Goal: Contribute content: Add original content to the website for others to see

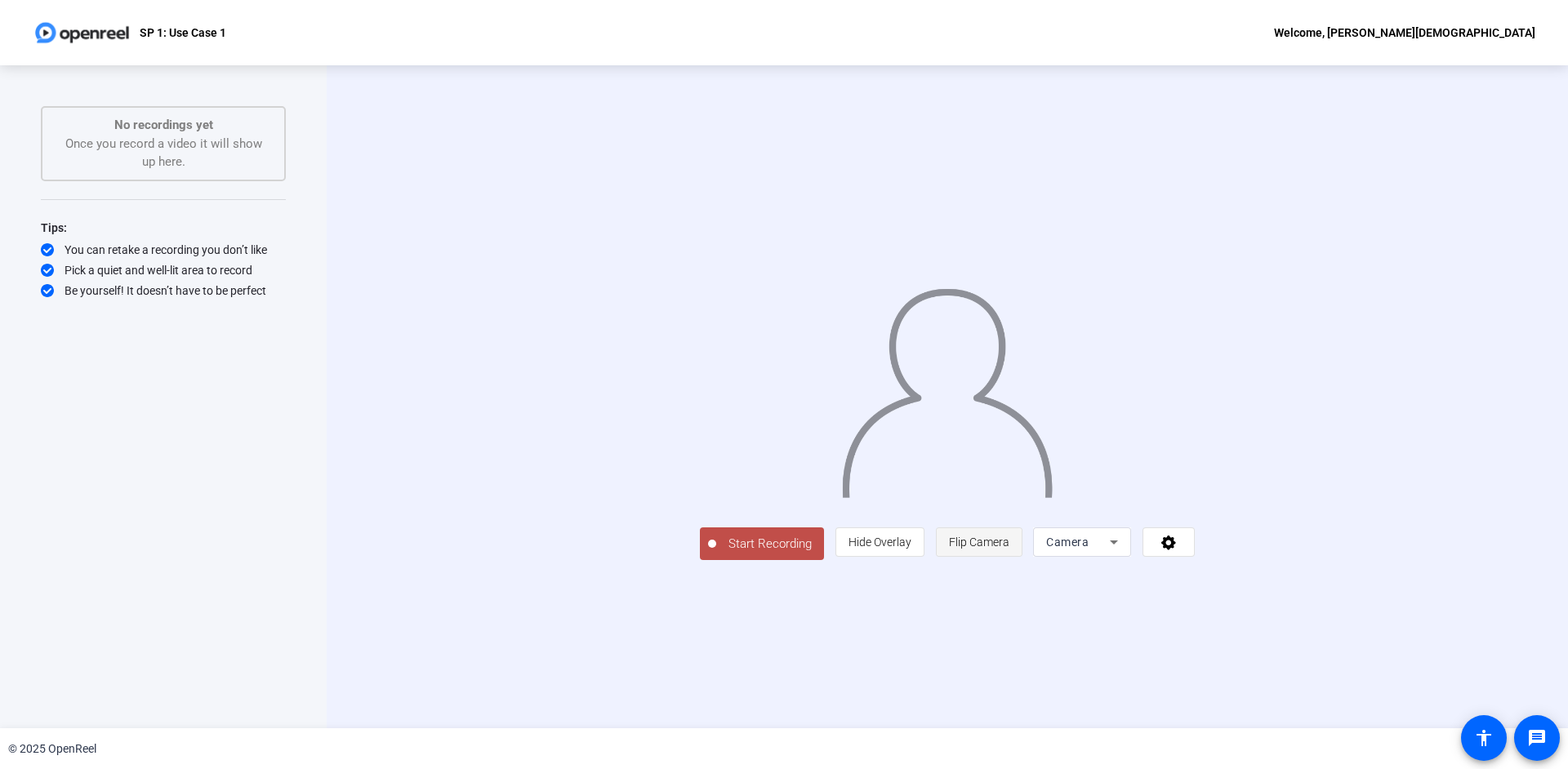
click at [1010, 558] on span "Flip Camera" at bounding box center [979, 542] width 61 height 31
click at [1089, 549] on span "Camera" at bounding box center [1067, 542] width 42 height 13
click at [1274, 579] on span "Screen" at bounding box center [1261, 574] width 31 height 19
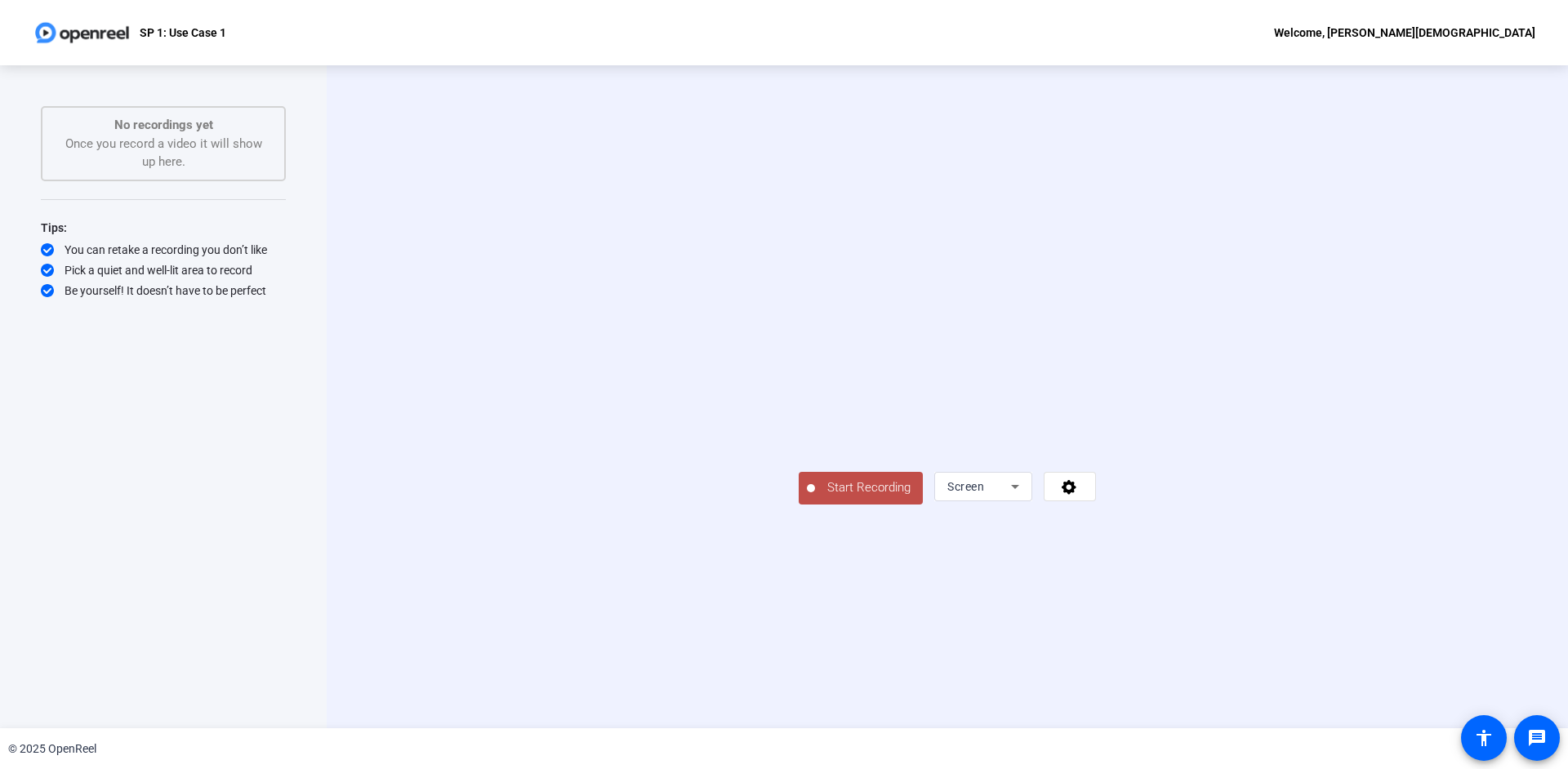
click at [815, 497] on span "Start Recording" at bounding box center [869, 488] width 108 height 19
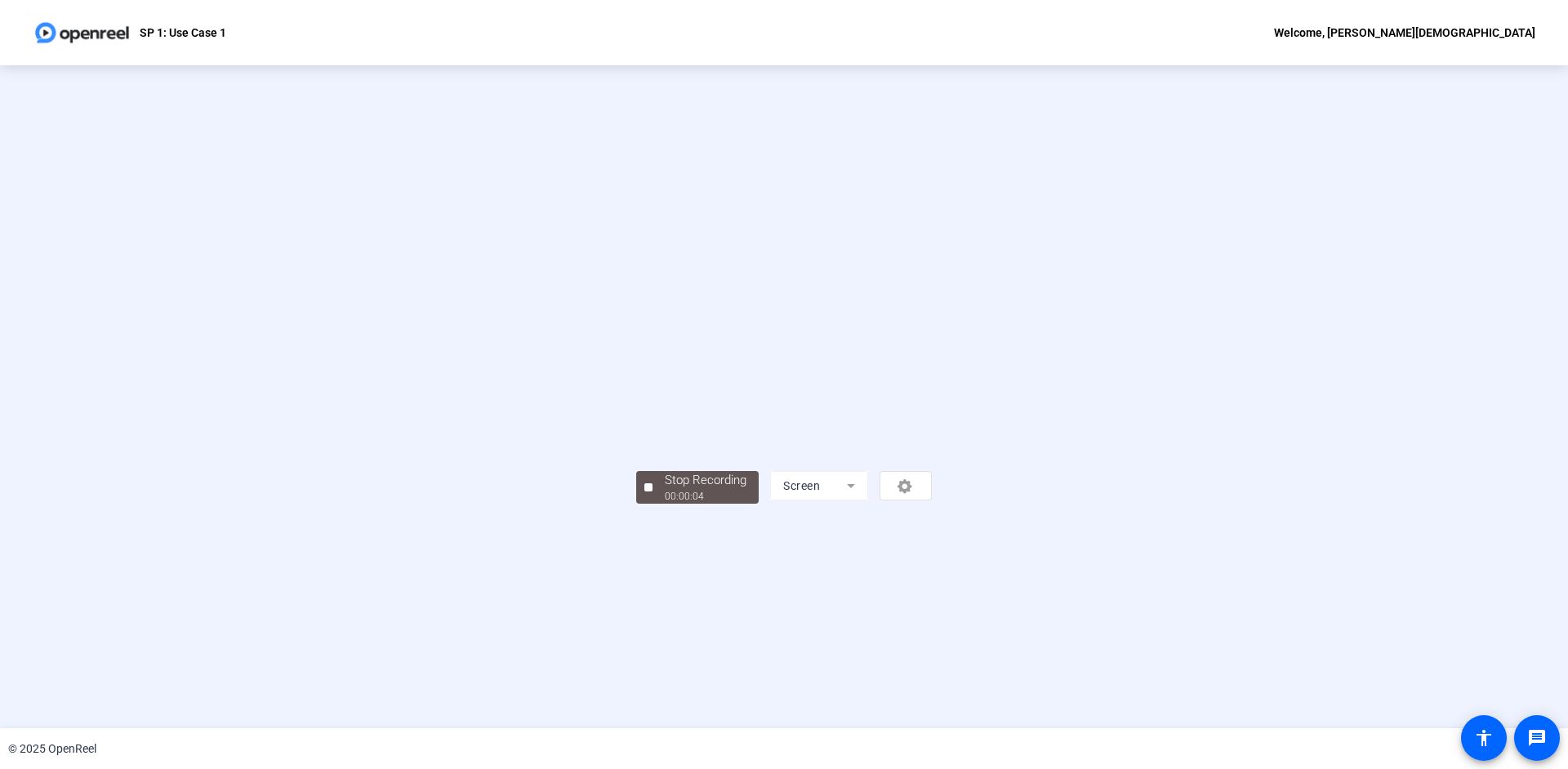
click at [637, 456] on video at bounding box center [784, 372] width 296 height 165
click at [665, 490] on div "Stop Recording" at bounding box center [705, 480] width 82 height 19
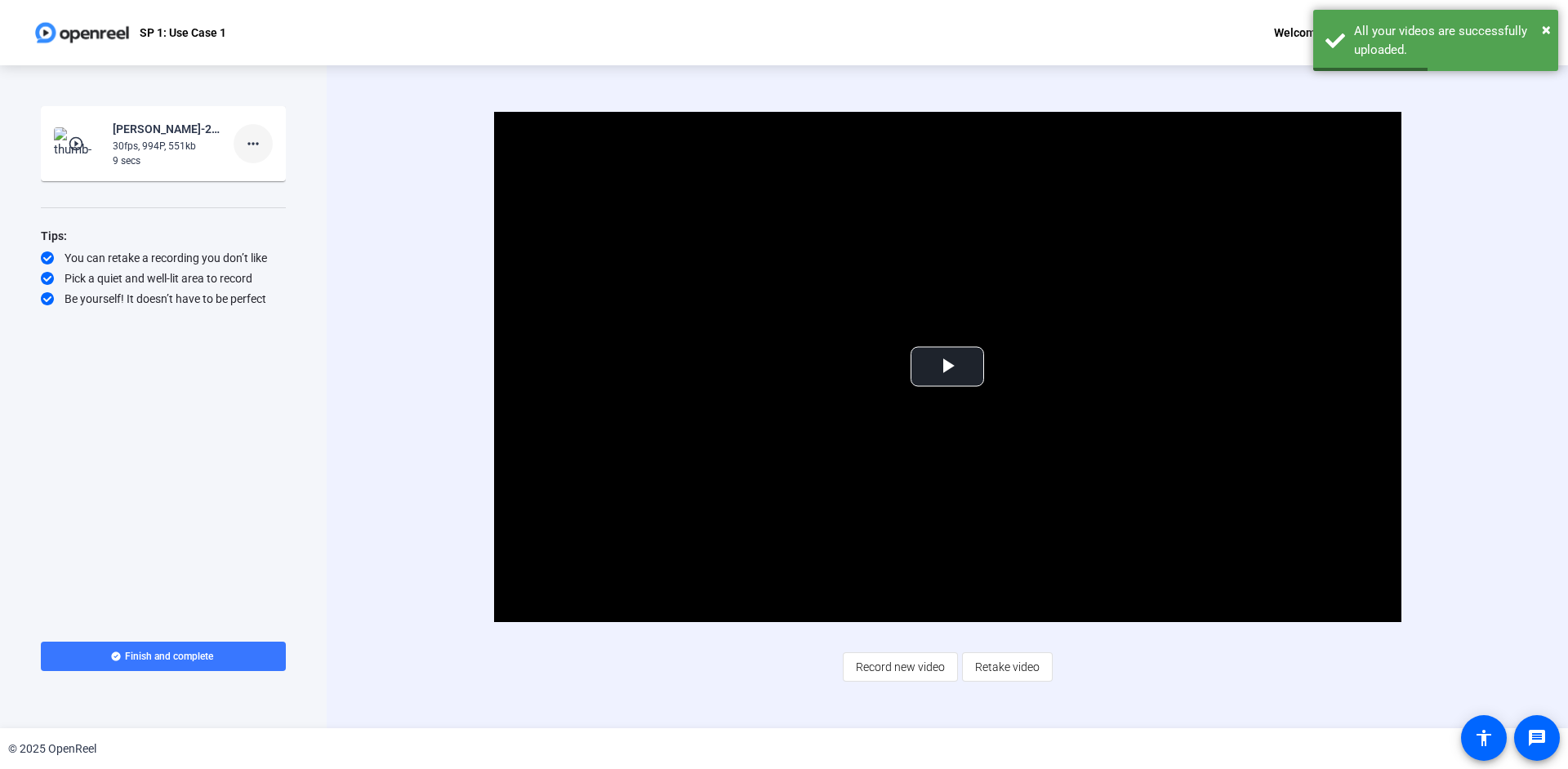
click at [258, 149] on mat-icon "more_horiz" at bounding box center [252, 144] width 19 height 19
click at [263, 184] on span "Delete clip" at bounding box center [279, 177] width 65 height 19
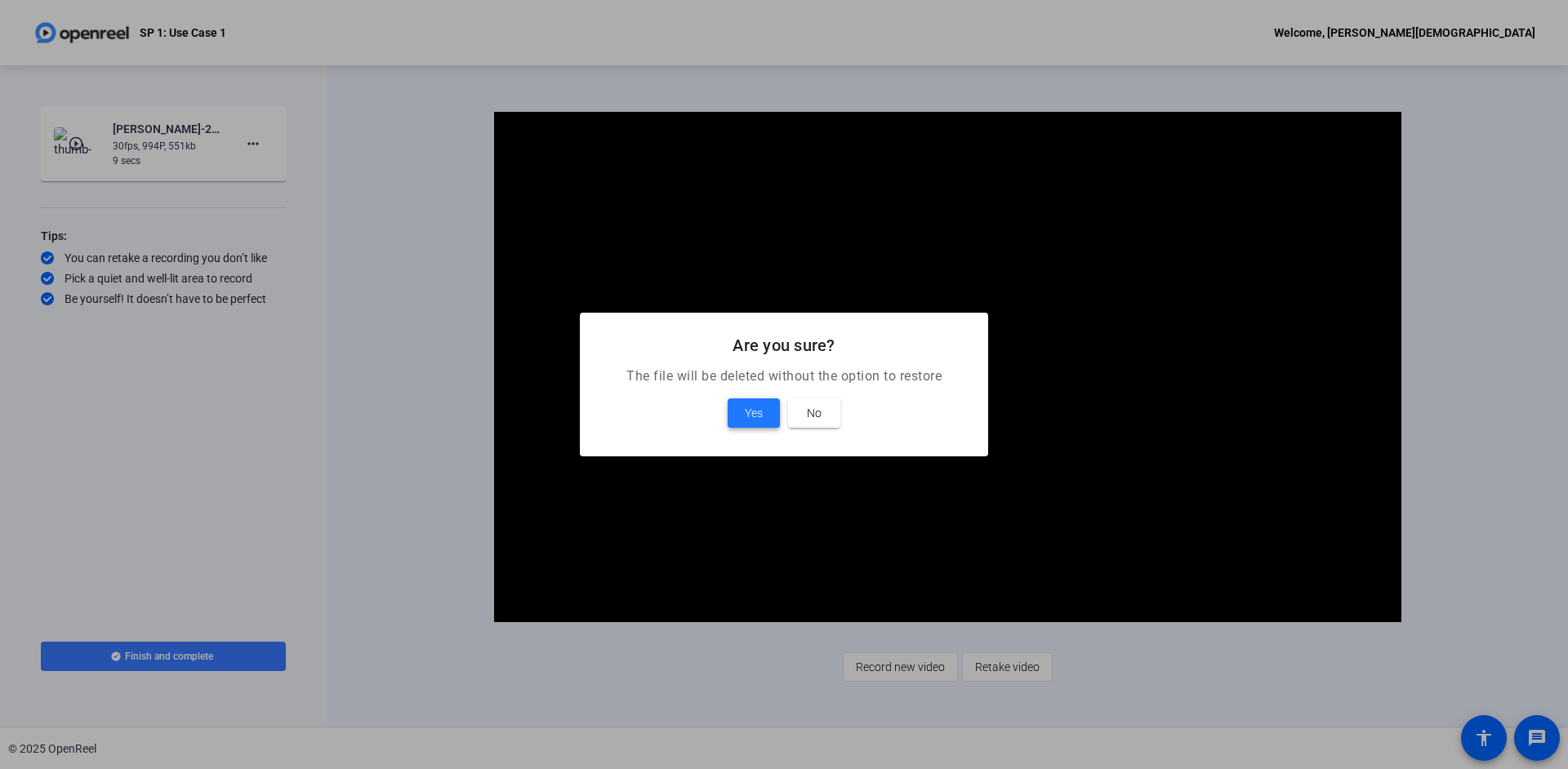
click at [753, 412] on span "Yes" at bounding box center [753, 413] width 18 height 19
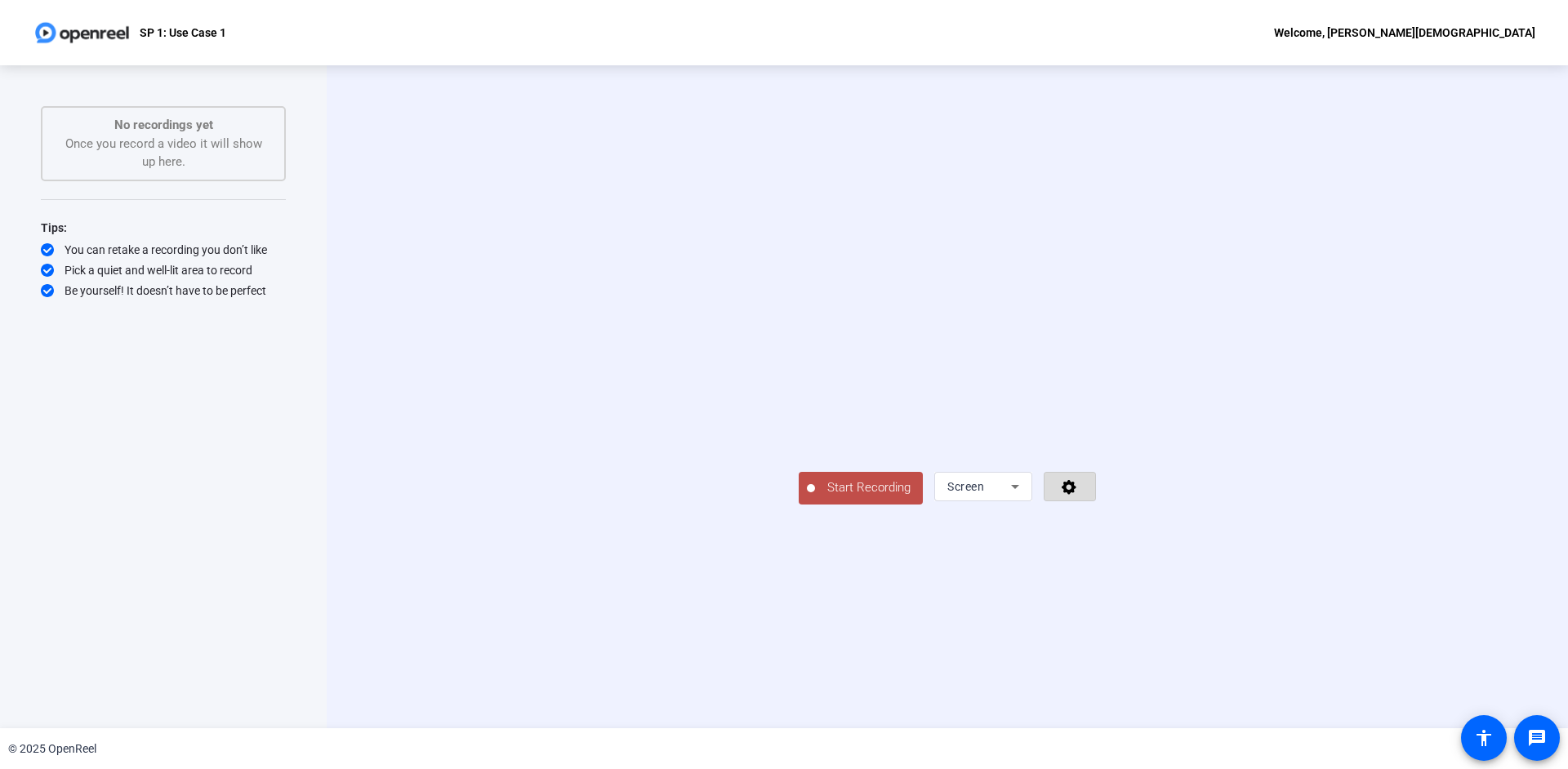
click at [1077, 495] on icon at bounding box center [1069, 487] width 14 height 14
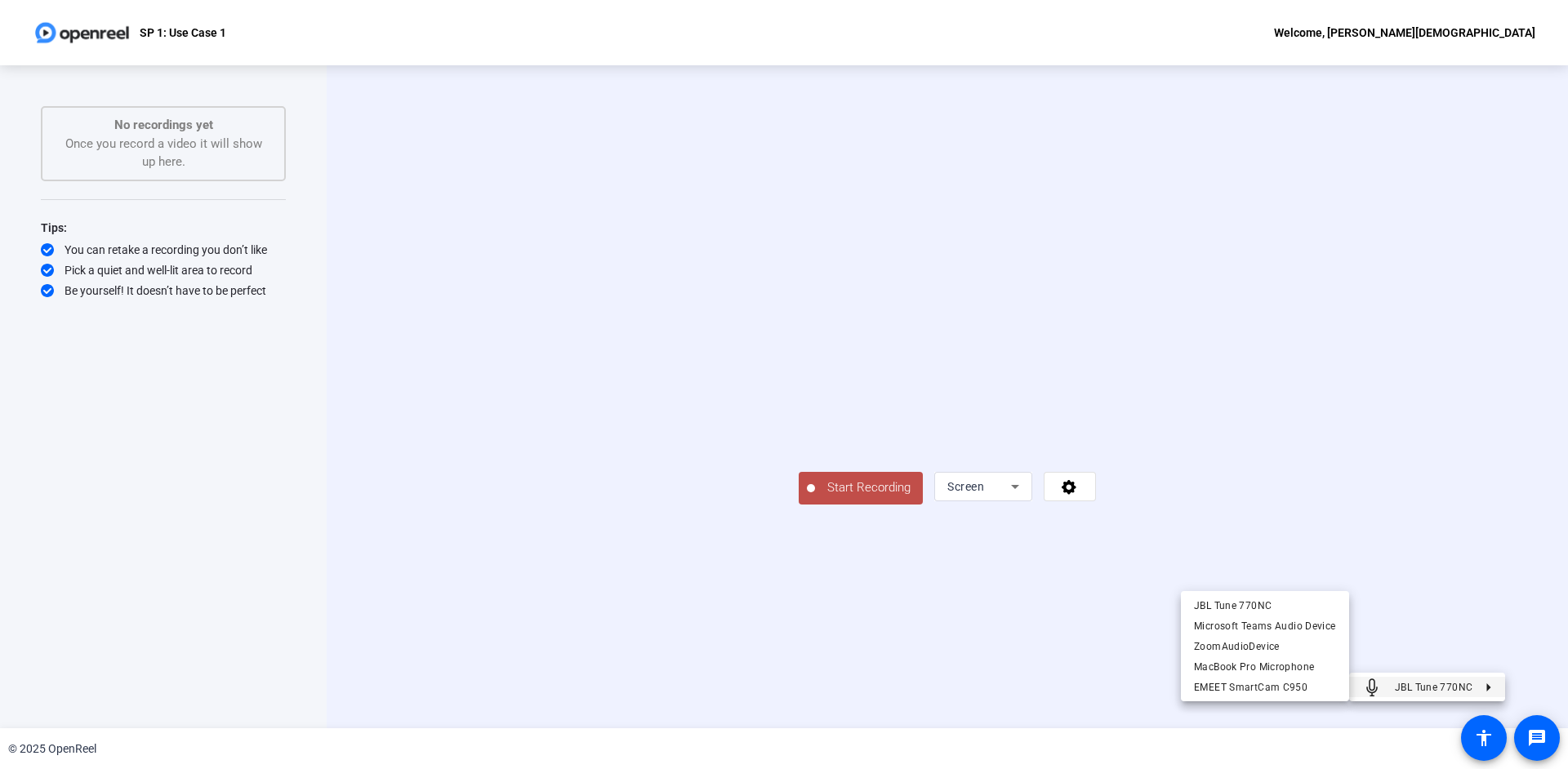
click at [1492, 568] on div at bounding box center [784, 384] width 1568 height 769
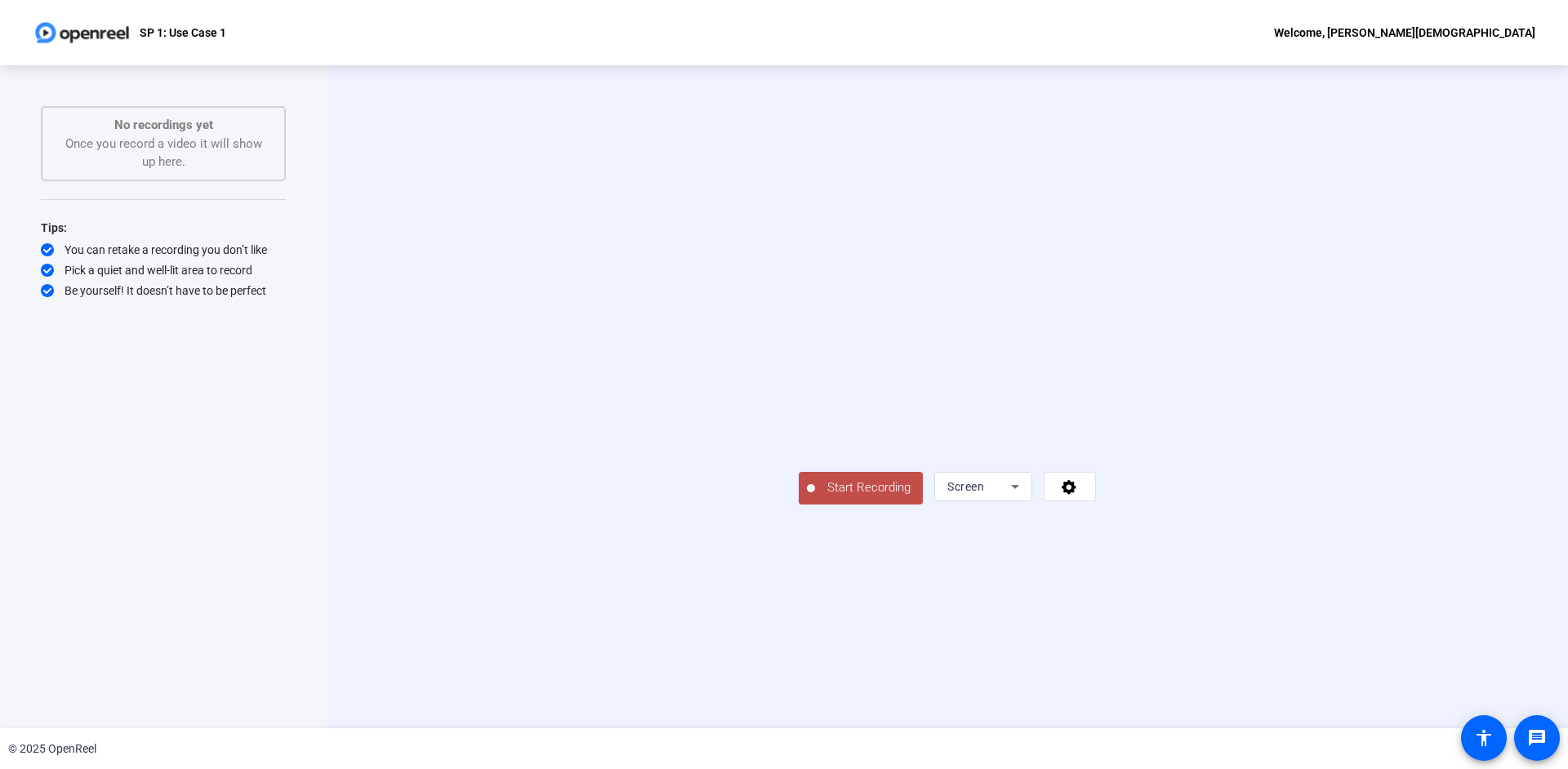
click at [815, 497] on span "Start Recording" at bounding box center [869, 488] width 108 height 19
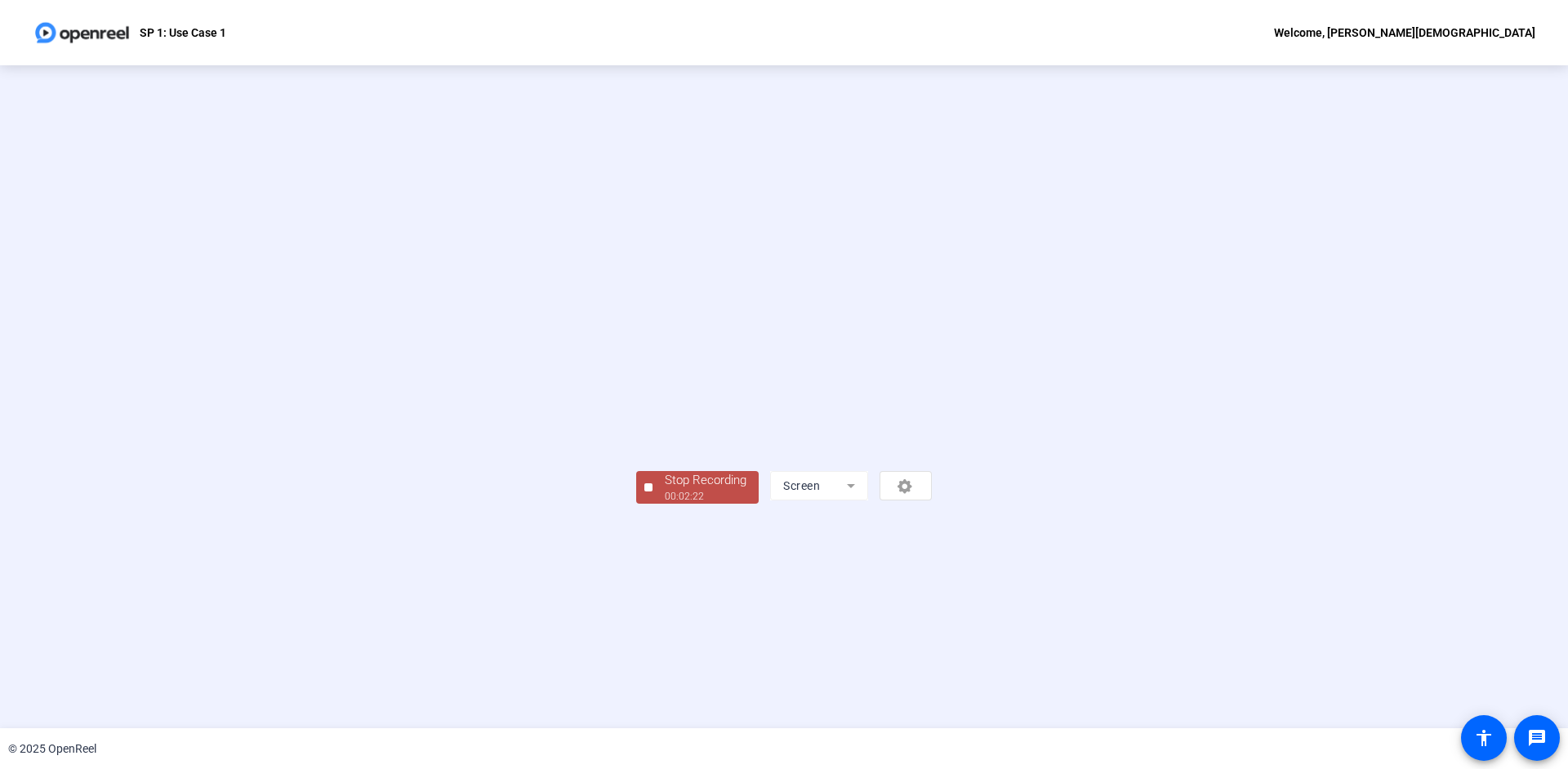
click at [665, 504] on div "00:02:22" at bounding box center [705, 496] width 82 height 14
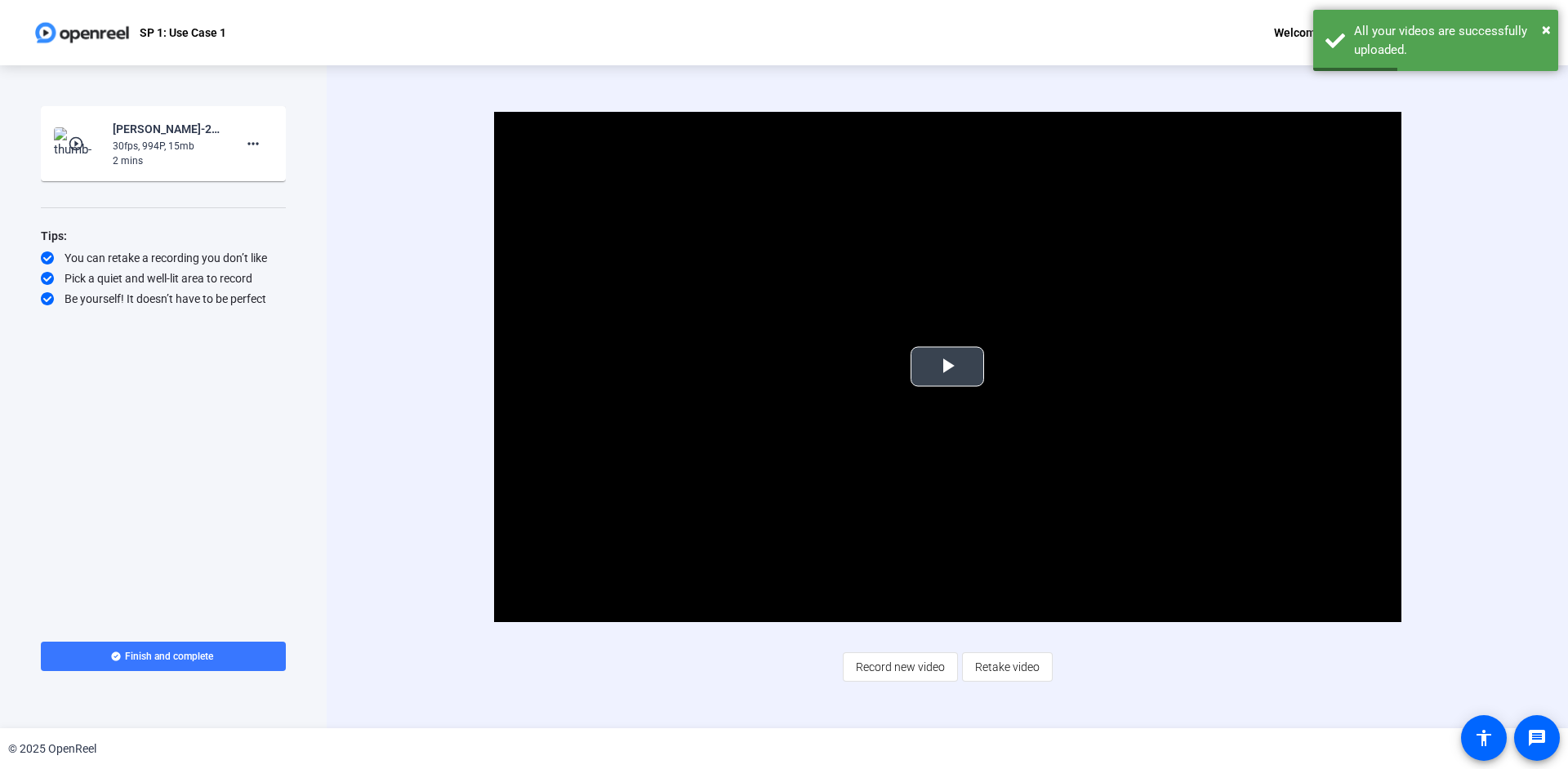
click at [947, 366] on span "Video Player" at bounding box center [947, 366] width 0 height 0
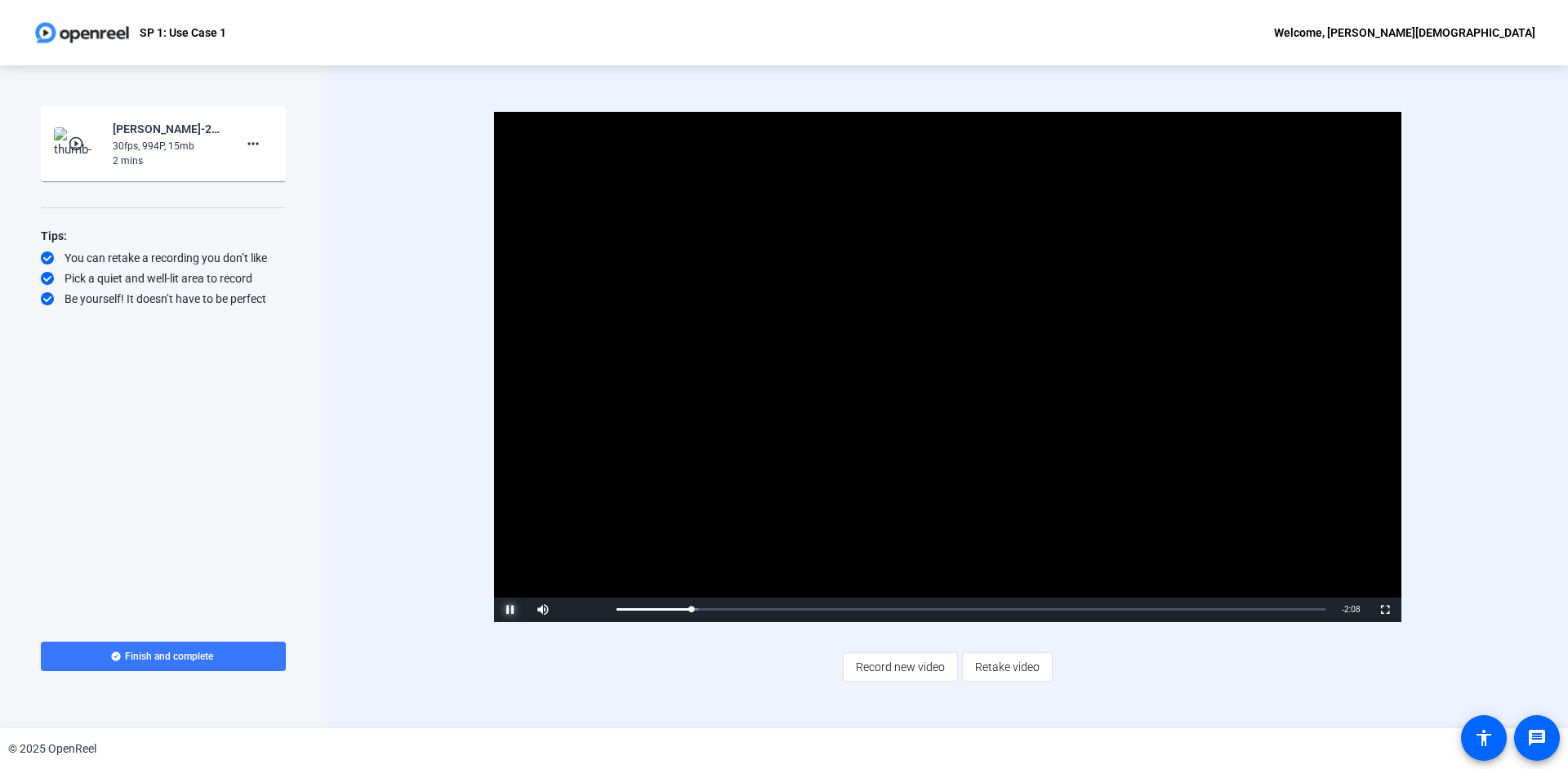
click at [505, 610] on span "Video Player" at bounding box center [510, 610] width 33 height 0
click at [294, 405] on div "Start Recording play_circle_outline [PERSON_NAME]-2025 Q4 Tech Demo Video-SP 1-…" at bounding box center [163, 397] width 327 height 663
click at [258, 151] on mat-icon "more_horiz" at bounding box center [252, 144] width 19 height 19
click at [403, 182] on div at bounding box center [784, 384] width 1568 height 769
click at [632, 667] on div "Video Player is loading. Play Video Play Mute Current Time 0:15 / Duration 2:23…" at bounding box center [947, 397] width 1055 height 570
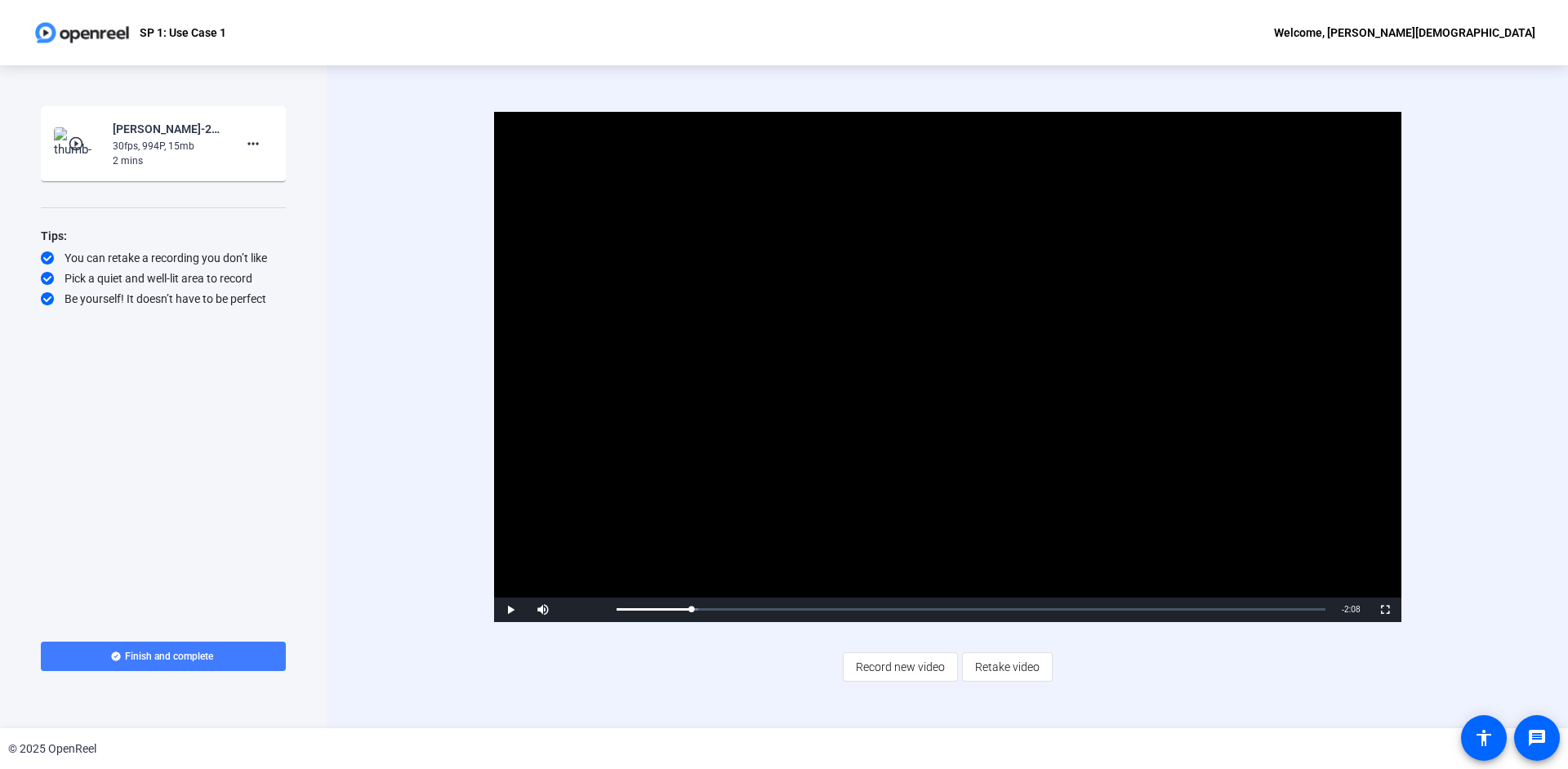
click at [259, 648] on span at bounding box center [163, 657] width 245 height 39
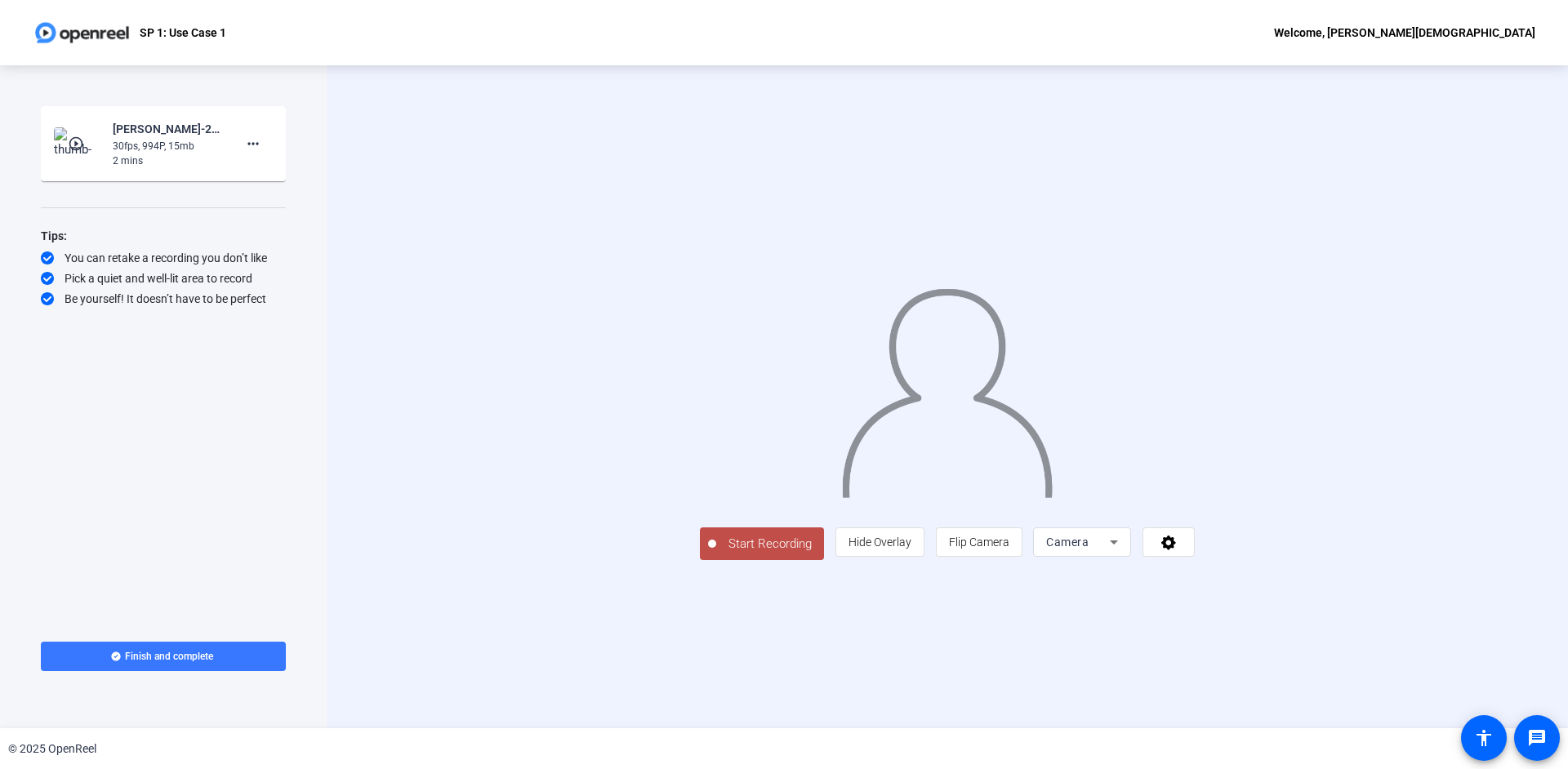
click at [79, 144] on mat-icon "play_circle_outline" at bounding box center [77, 144] width 19 height 16
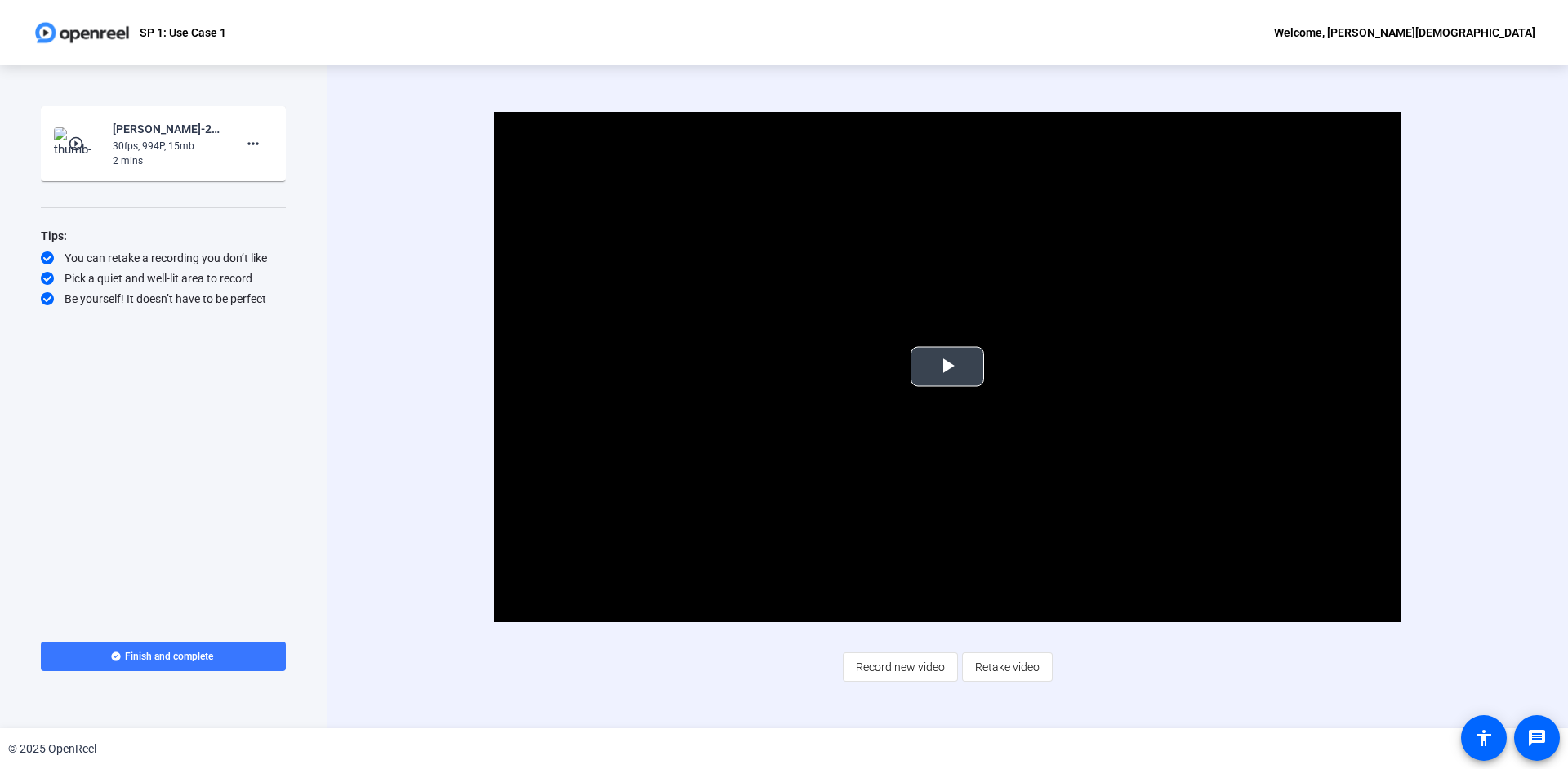
click at [947, 366] on span "Video Player" at bounding box center [947, 366] width 0 height 0
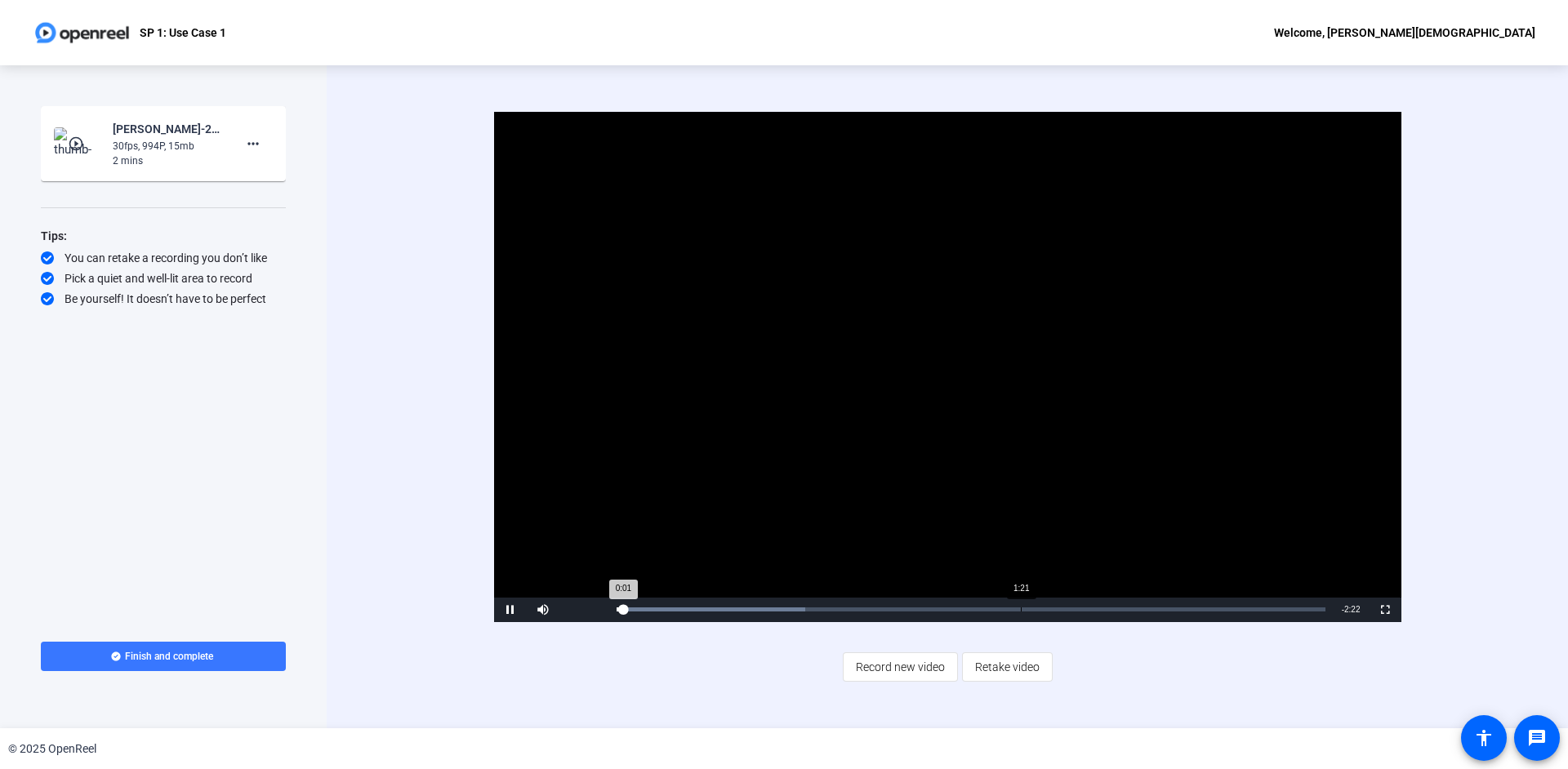
click at [1024, 609] on div "Loaded : 26.61% 1:21 0:01" at bounding box center [971, 609] width 709 height 4
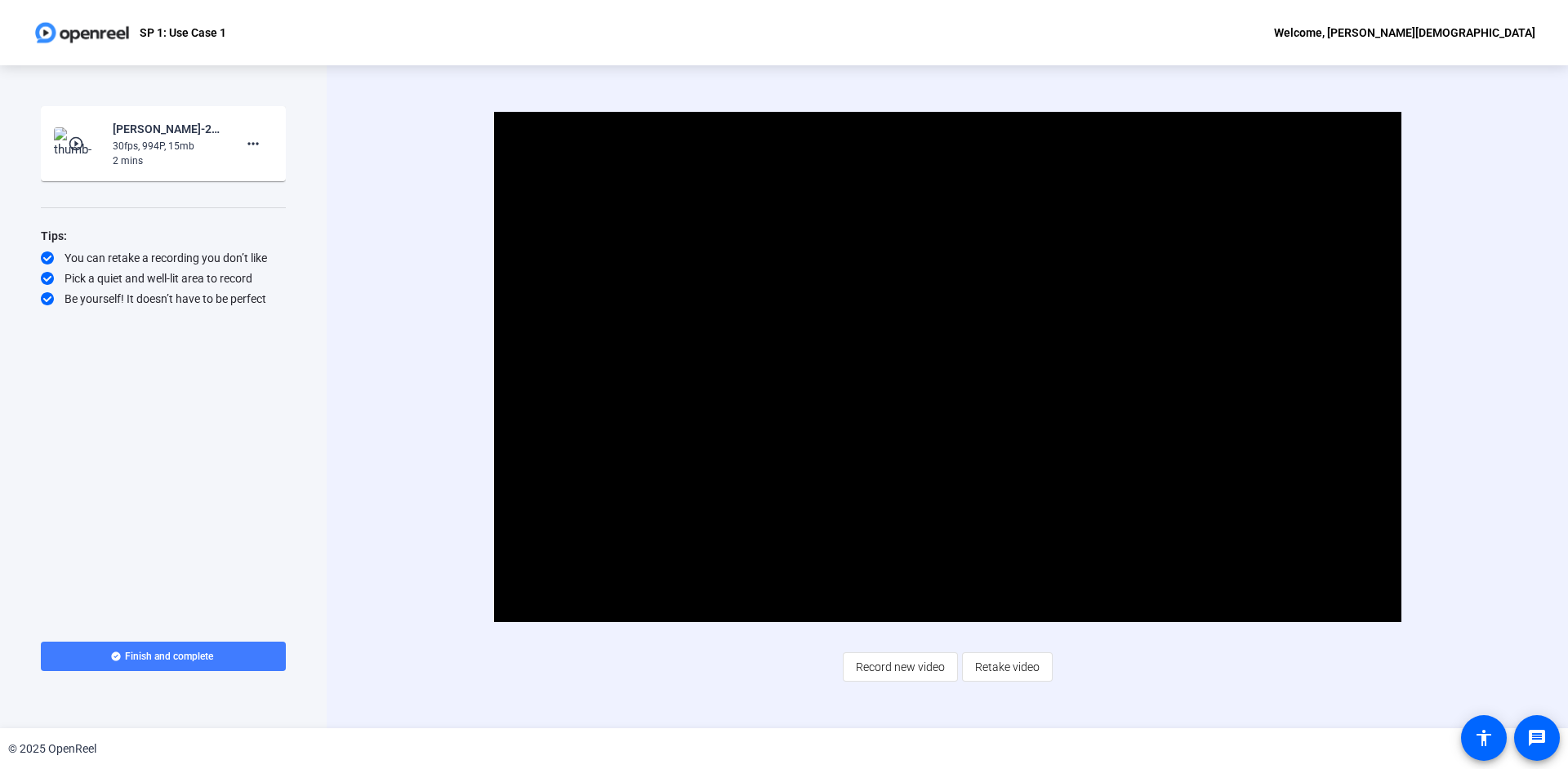
click at [208, 653] on span "Finish and complete" at bounding box center [169, 656] width 88 height 13
